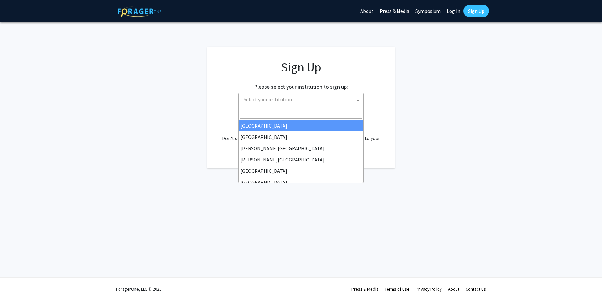
click at [307, 100] on span "Select your institution" at bounding box center [302, 99] width 122 height 13
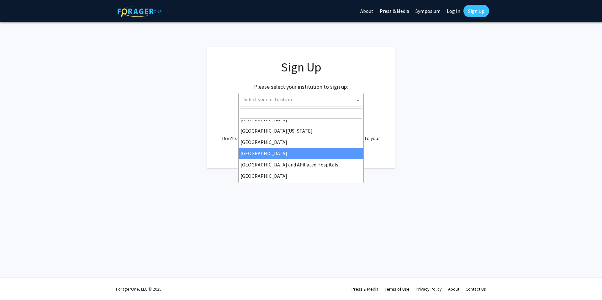
scroll to position [94, 0]
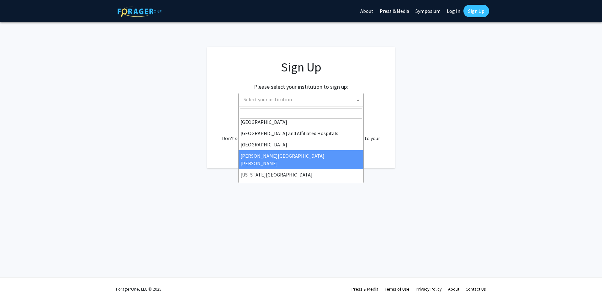
select select "1"
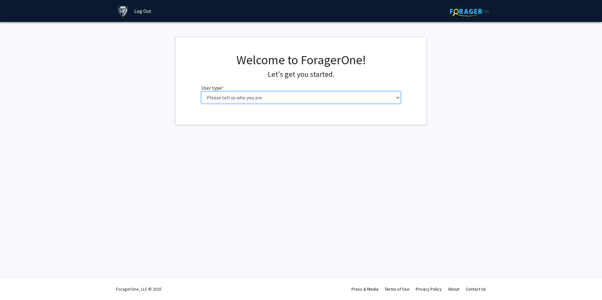
click at [287, 98] on select "Please tell us who you are Undergraduate Student Master's Student Doctoral Cand…" at bounding box center [301, 98] width 200 height 12
select select "2: masters"
click at [201, 92] on select "Please tell us who you are Undergraduate Student Master's Student Doctoral Cand…" at bounding box center [301, 98] width 200 height 12
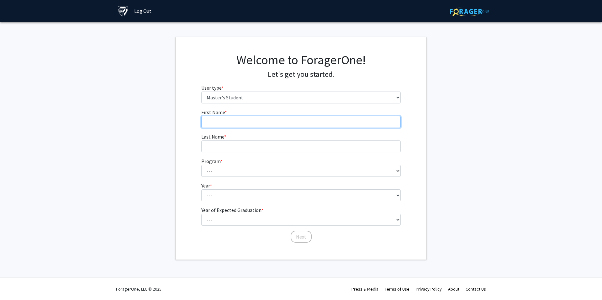
click at [274, 120] on input "First Name * required" at bounding box center [301, 122] width 200 height 12
type input "JEFFREY"
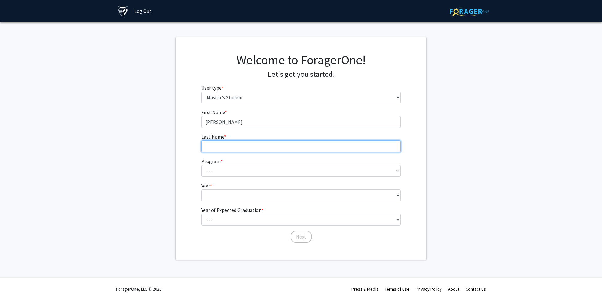
type input "BERGH"
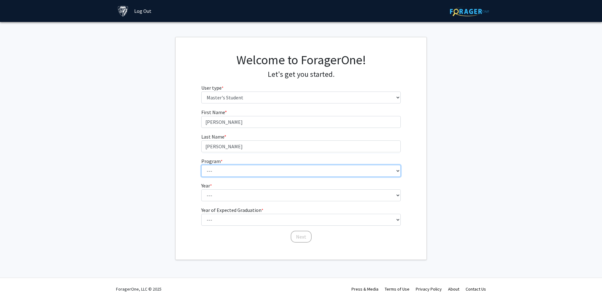
click at [265, 172] on select "--- Anatomy Education Applied and Computational Mathematics Applied Biomedical …" at bounding box center [301, 171] width 200 height 12
select select "35: 25"
click at [201, 165] on select "--- Anatomy Education Applied and Computational Mathematics Applied Biomedical …" at bounding box center [301, 171] width 200 height 12
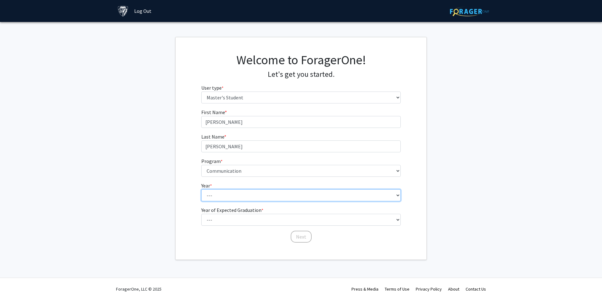
click at [237, 196] on select "--- First Year Second Year" at bounding box center [301, 196] width 200 height 12
select select "1: first_year"
click at [201, 190] on select "--- First Year Second Year" at bounding box center [301, 196] width 200 height 12
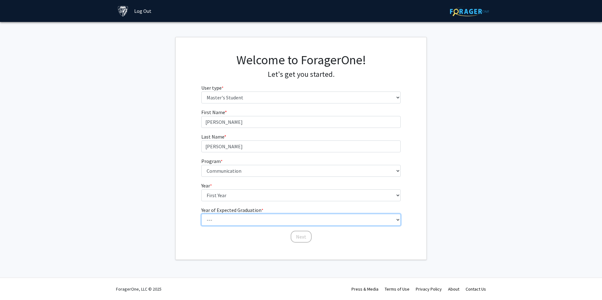
click at [237, 219] on select "--- 2025 2026 2027 2028 2029 2030 2031 2032 2033 2034" at bounding box center [301, 220] width 200 height 12
click at [201, 214] on select "--- 2025 2026 2027 2028 2029 2030 2031 2032 2033 2034" at bounding box center [301, 220] width 200 height 12
click at [244, 223] on select "--- 2025 2026 2027 2028 2029 2030 2031 2032 2033 2034" at bounding box center [301, 220] width 200 height 12
select select "4: 2028"
click at [201, 214] on select "--- 2025 2026 2027 2028 2029 2030 2031 2032 2033 2034" at bounding box center [301, 220] width 200 height 12
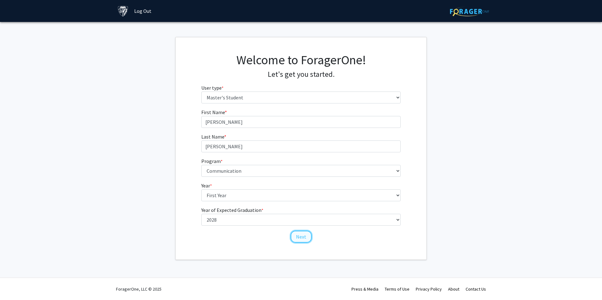
click at [300, 236] on button "Next" at bounding box center [301, 237] width 21 height 12
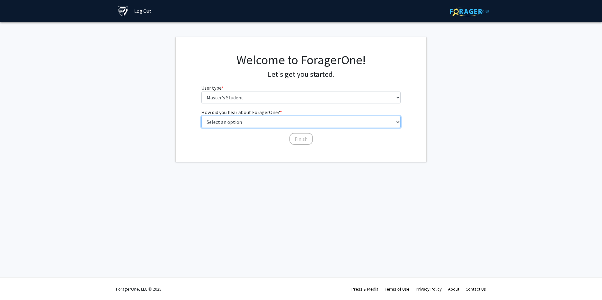
click at [258, 125] on select "Select an option Peer/student recommendation Faculty/staff recommendation Unive…" at bounding box center [301, 122] width 200 height 12
select select "3: university_website"
click at [201, 116] on select "Select an option Peer/student recommendation Faculty/staff recommendation Unive…" at bounding box center [301, 122] width 200 height 12
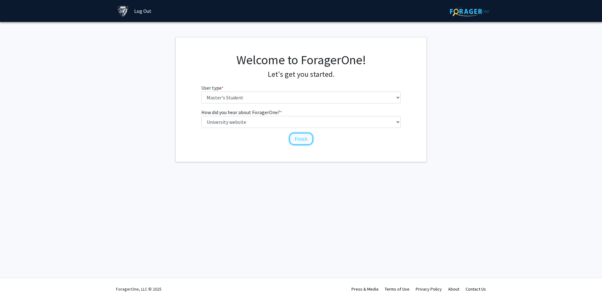
click at [301, 142] on button "Finish" at bounding box center [302, 139] width 24 height 12
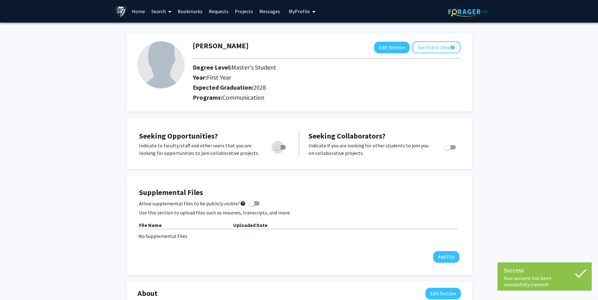
click at [281, 148] on span "Toggle" at bounding box center [280, 147] width 11 height 4
click at [278, 150] on input "Are you actively seeking opportunities?" at bounding box center [277, 150] width 0 height 0
checkbox input "true"
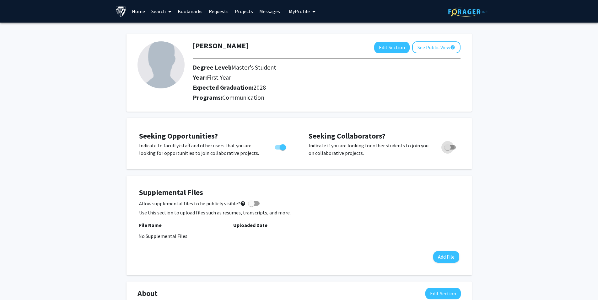
click at [449, 147] on span "Toggle" at bounding box center [447, 147] width 6 height 6
click at [447, 150] on input "Would you like to receive other student requests to work with you?" at bounding box center [447, 150] width 0 height 0
checkbox input "true"
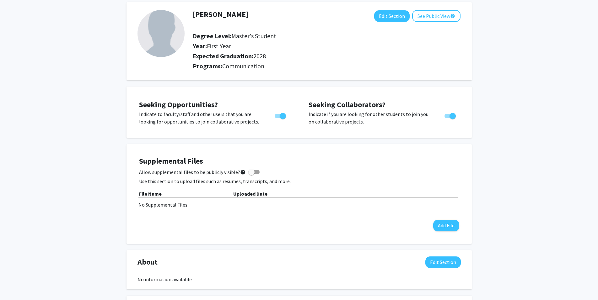
click at [249, 171] on span at bounding box center [251, 172] width 6 height 6
click at [251, 174] on input "Allow supplemental files to be publicly visible? help" at bounding box center [251, 174] width 0 height 0
checkbox input "true"
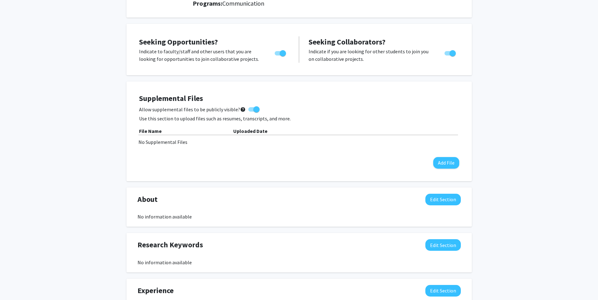
scroll to position [0, 0]
